Goal: Transaction & Acquisition: Download file/media

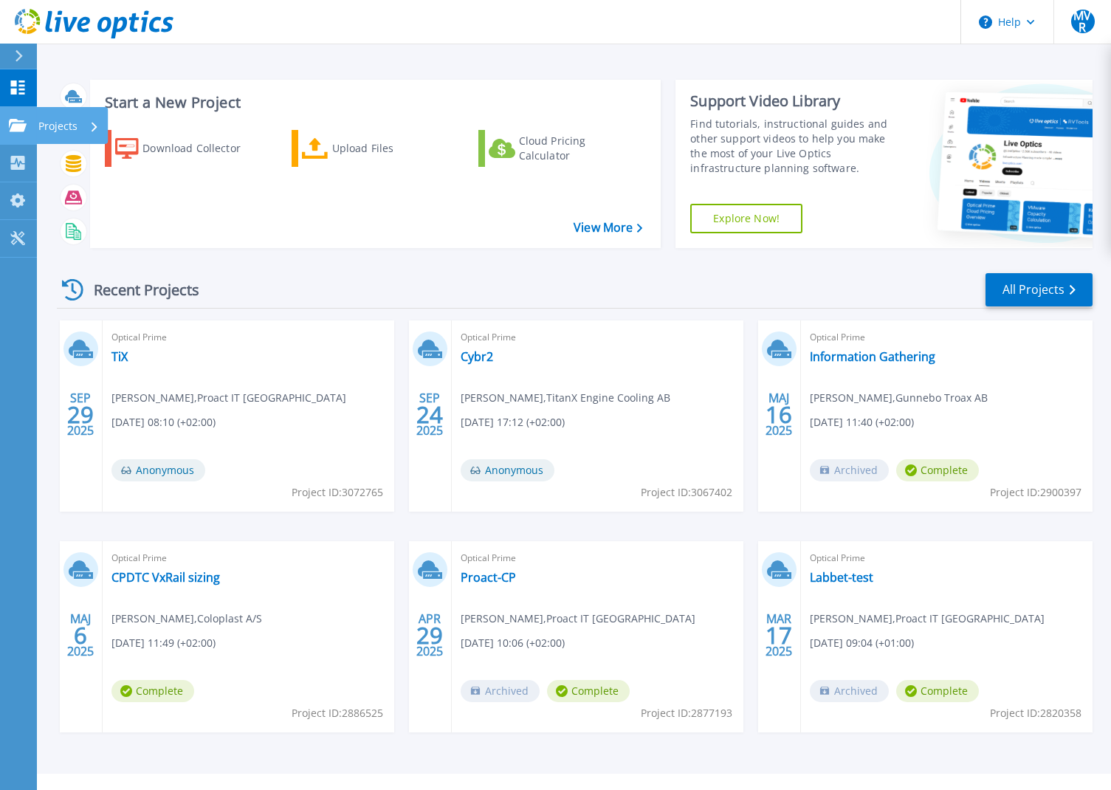
click at [10, 123] on icon at bounding box center [18, 125] width 18 height 13
click at [396, 264] on div "Recent Projects All Projects SEP 29 2025 Optical Prime TiX Magnus von Rosen , P…" at bounding box center [575, 517] width 1036 height 514
click at [603, 233] on link "View More" at bounding box center [608, 228] width 69 height 14
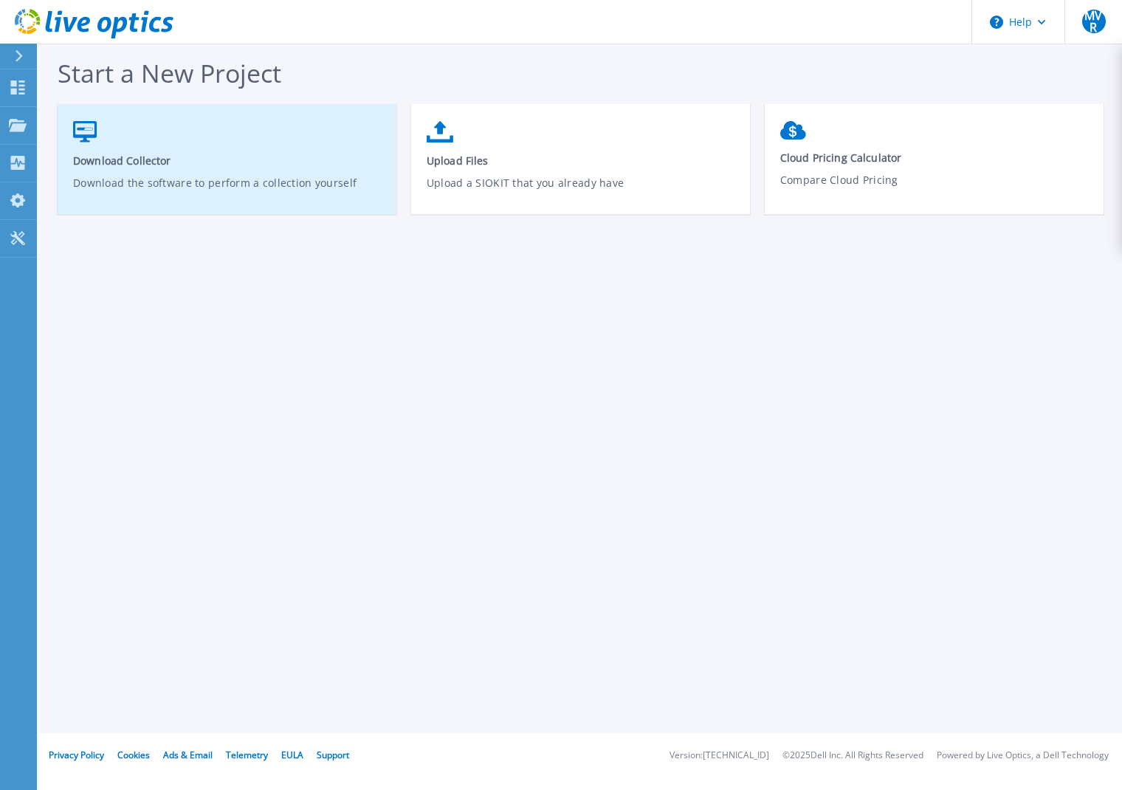
click at [191, 157] on span "Download Collector" at bounding box center [227, 161] width 309 height 14
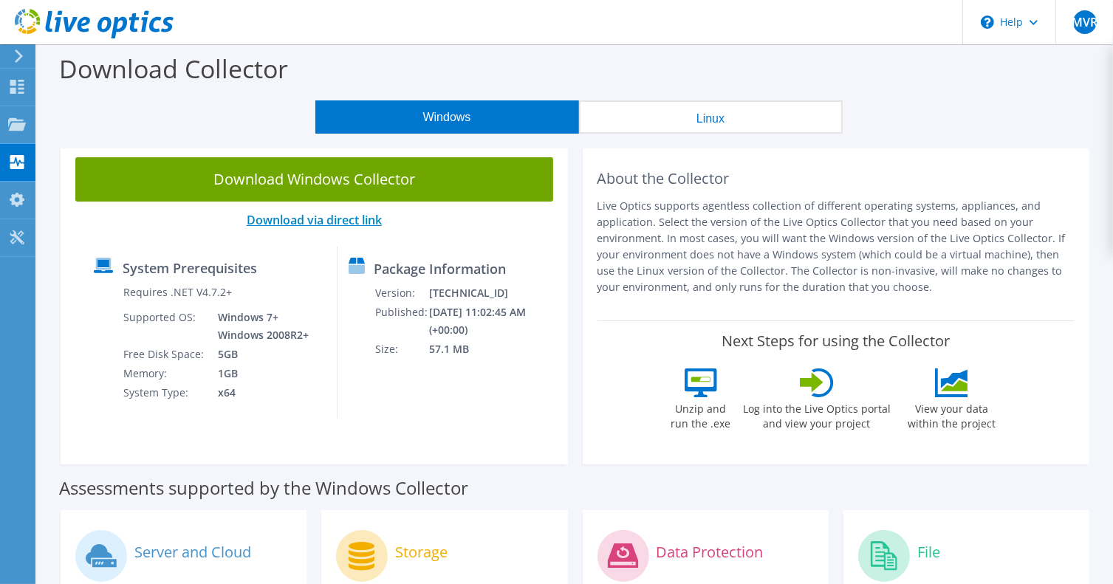
click at [340, 223] on link "Download via direct link" at bounding box center [314, 220] width 135 height 16
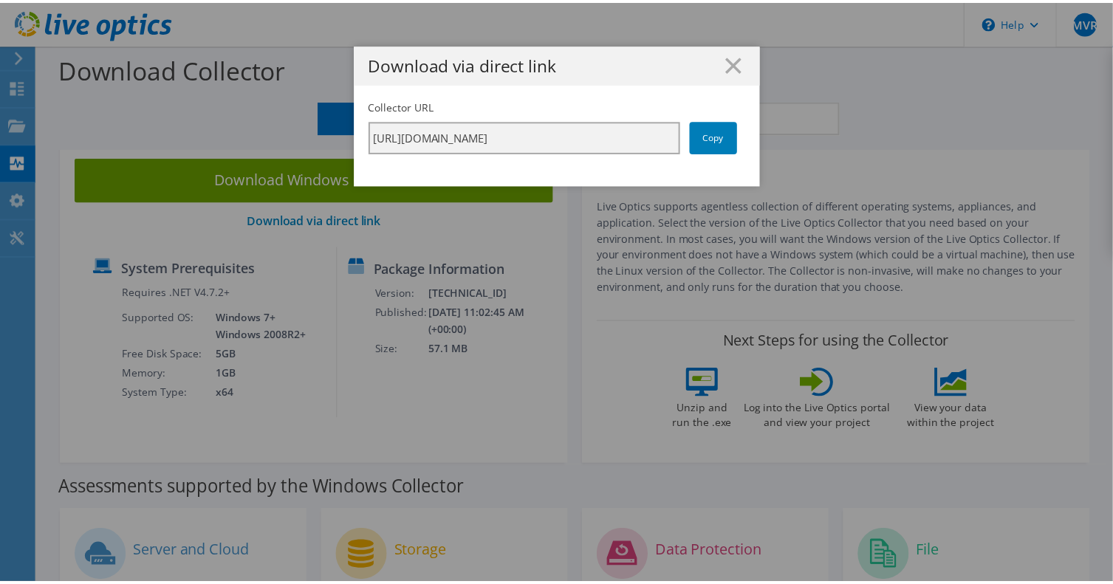
scroll to position [0, 258]
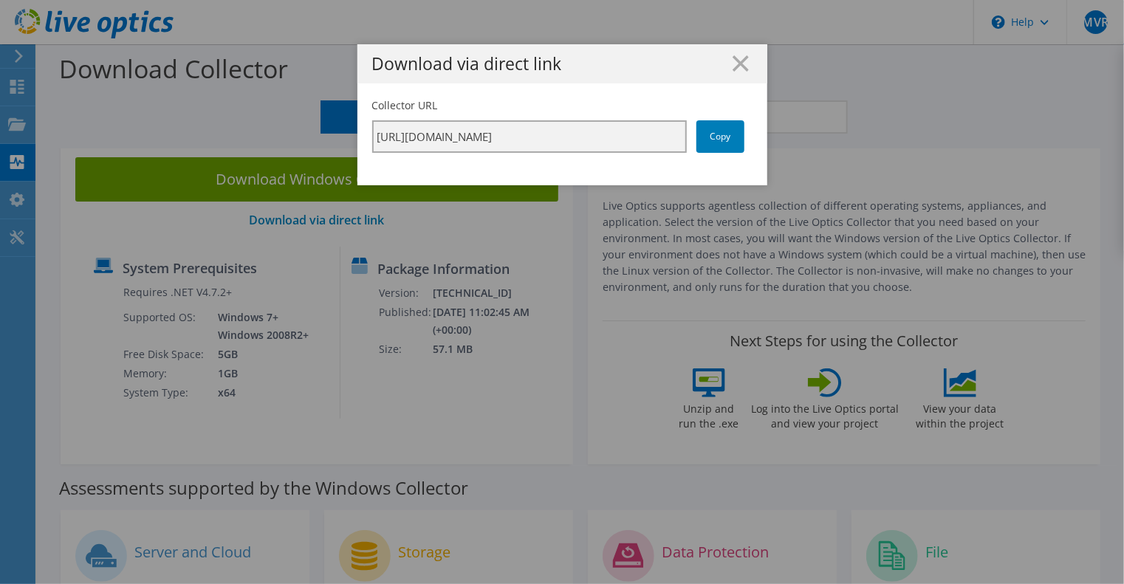
drag, startPoint x: 402, startPoint y: 136, endPoint x: 775, endPoint y: 130, distance: 373.0
click at [775, 130] on div "Download via direct link Collector URL [URL][DOMAIN_NAME] Copy" at bounding box center [562, 292] width 1124 height 496
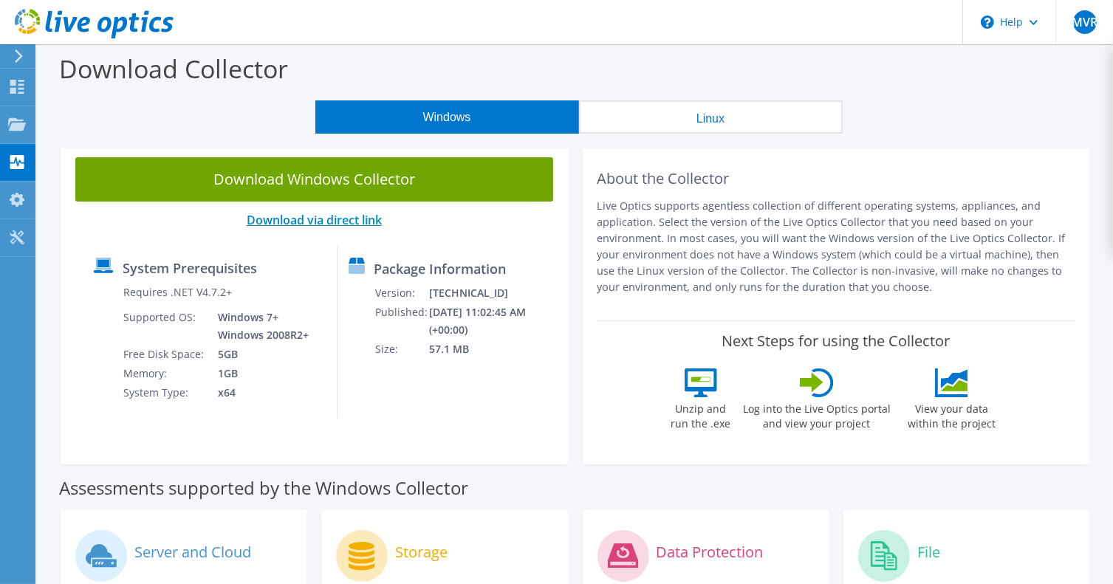
click at [352, 219] on link "Download via direct link" at bounding box center [314, 220] width 135 height 16
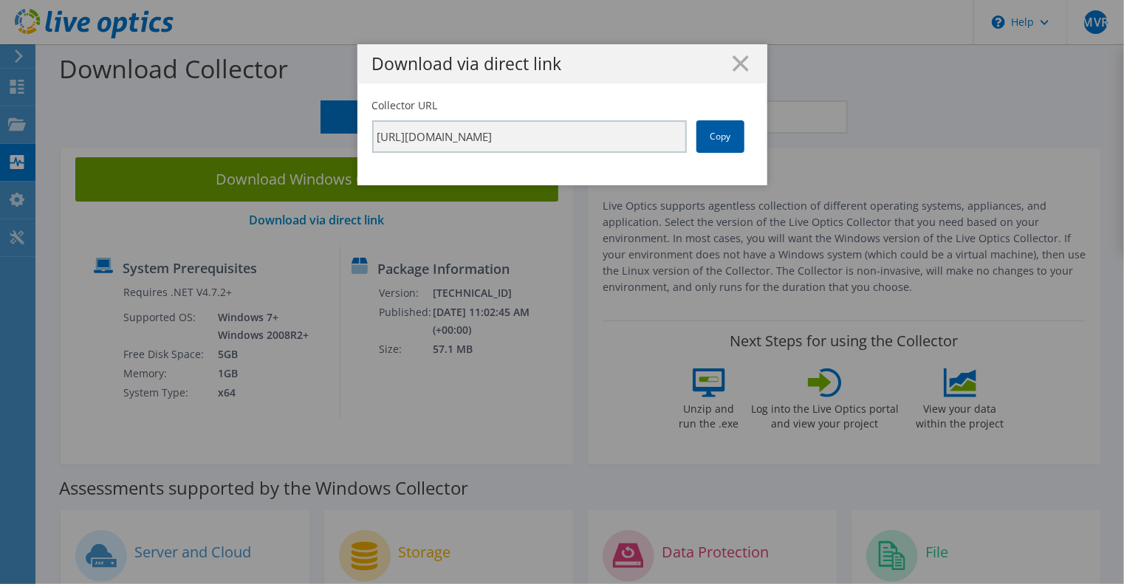
click at [716, 138] on link "Copy" at bounding box center [720, 136] width 48 height 32
click at [716, 135] on link "Copy" at bounding box center [720, 136] width 48 height 32
click at [734, 64] on line at bounding box center [740, 63] width 15 height 15
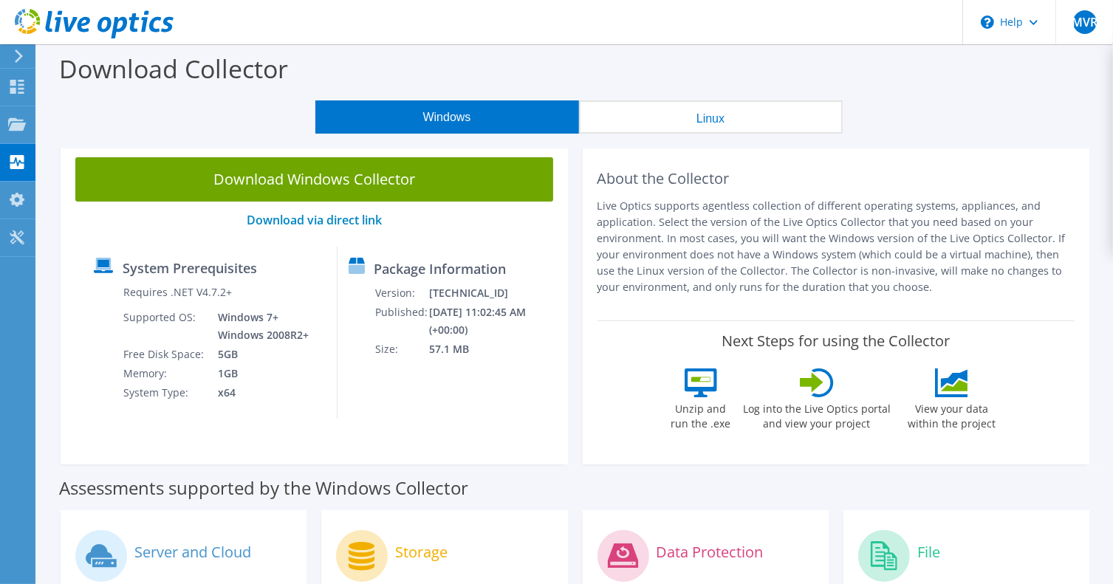
click at [723, 72] on div "Download Collector" at bounding box center [574, 72] width 1061 height 56
drag, startPoint x: 606, startPoint y: 176, endPoint x: 809, endPoint y: 197, distance: 204.2
click at [799, 185] on h2 "About the Collector" at bounding box center [836, 179] width 478 height 18
click at [830, 230] on p "Live Optics supports agentless collection of different operating systems, appli…" at bounding box center [836, 246] width 478 height 97
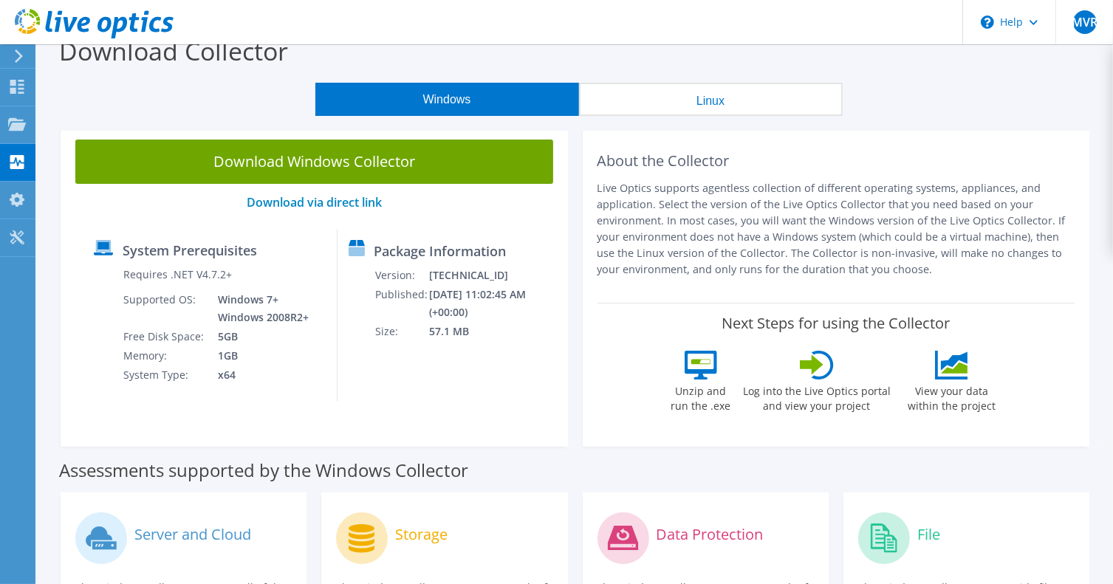
scroll to position [0, 0]
